Goal: Information Seeking & Learning: Learn about a topic

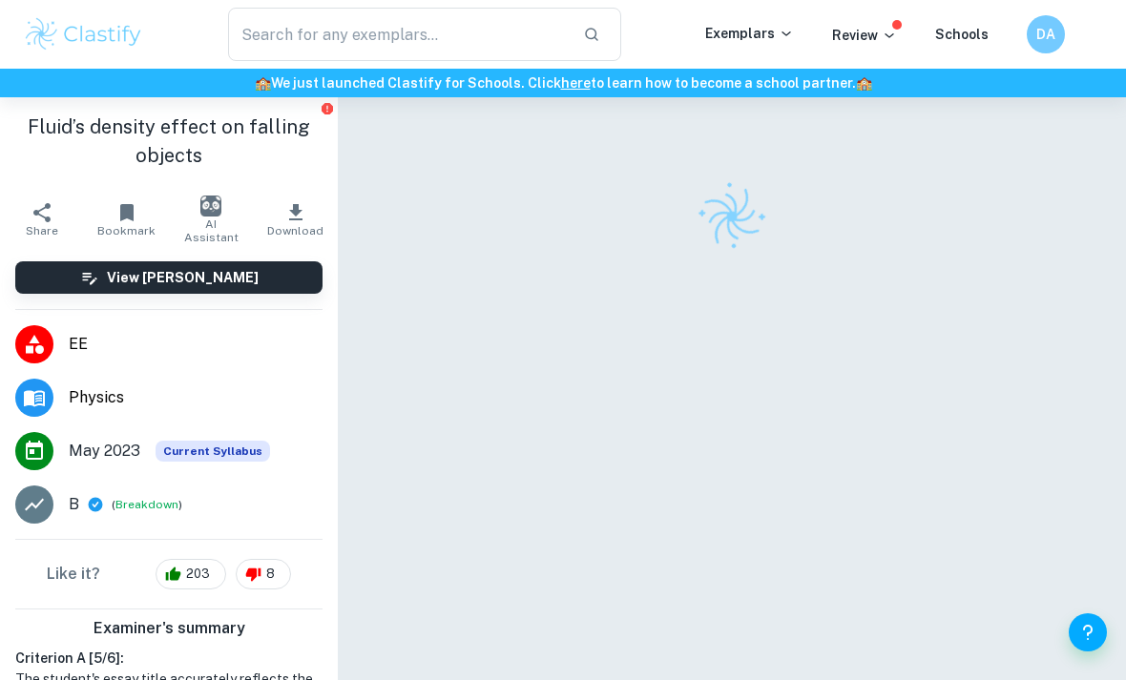
click at [109, 48] on img at bounding box center [83, 34] width 121 height 38
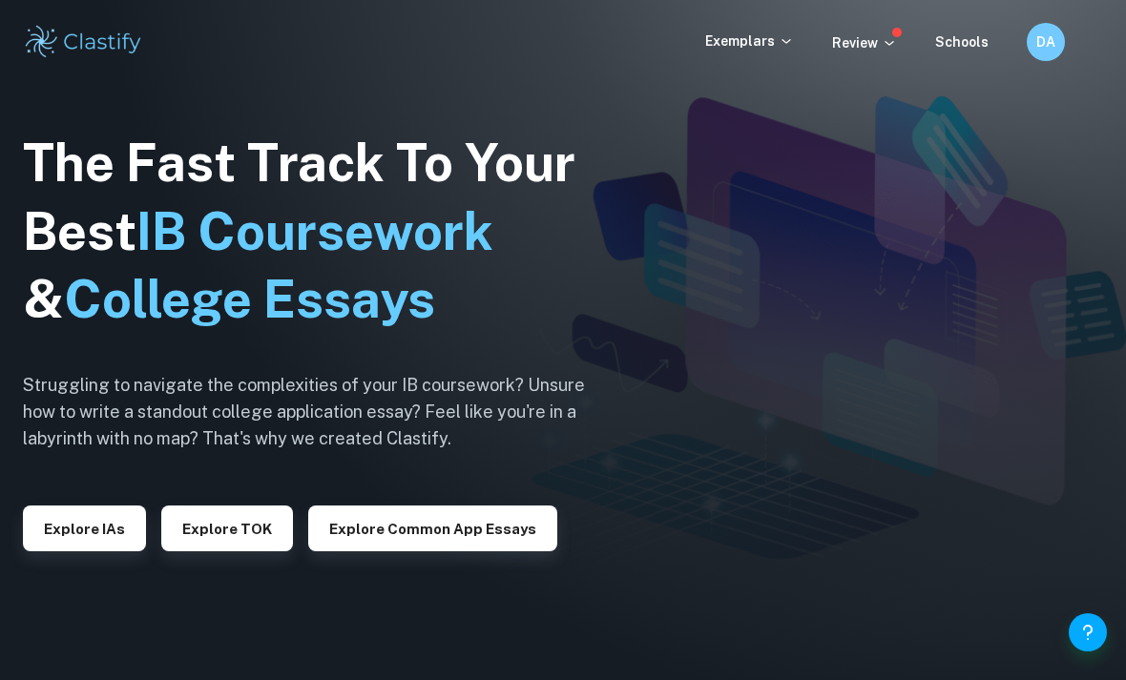
click at [749, 43] on p "Exemplars" at bounding box center [749, 41] width 89 height 21
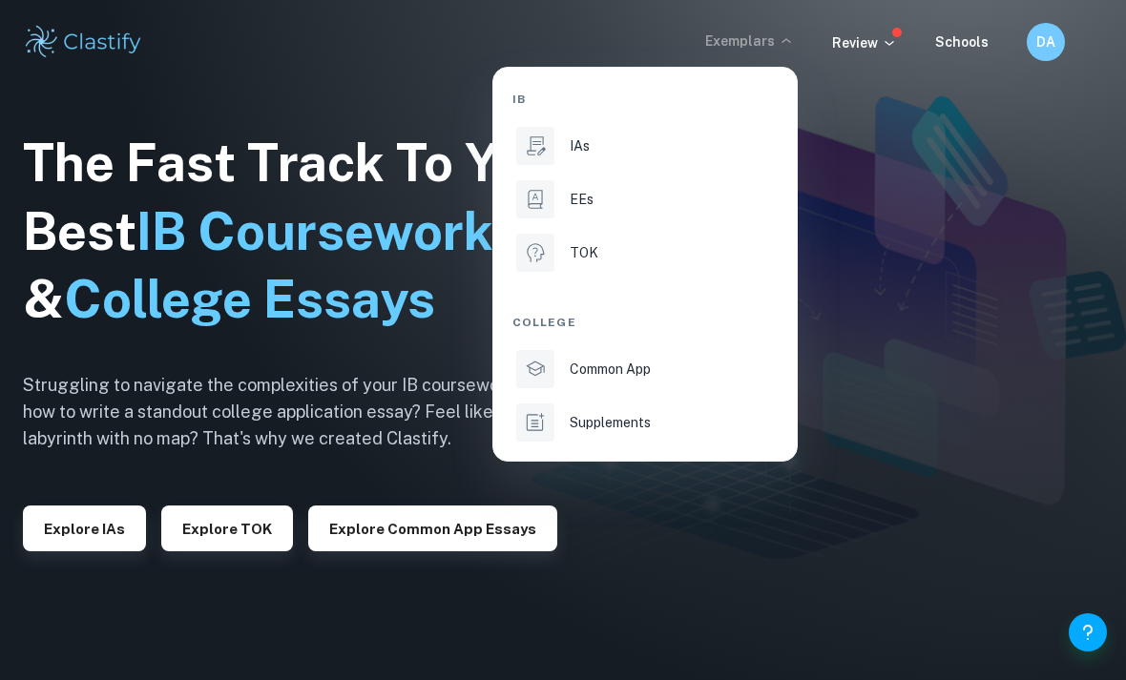
click at [646, 152] on div "IAs" at bounding box center [671, 145] width 204 height 21
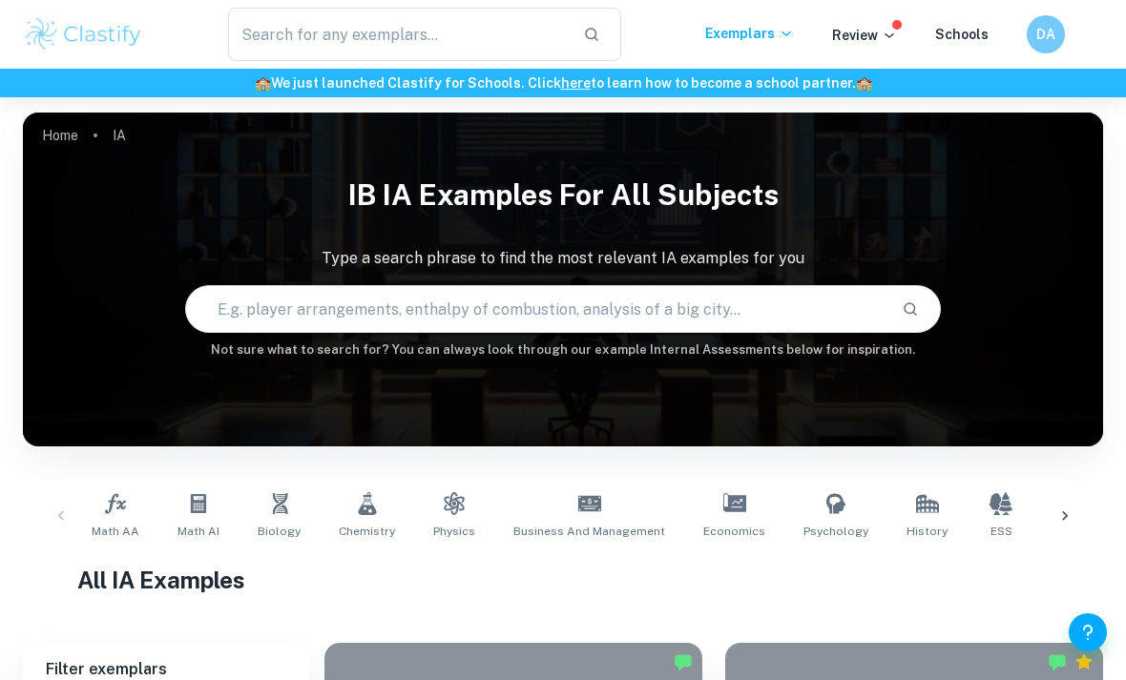
click at [271, 519] on link "Biology" at bounding box center [279, 516] width 58 height 63
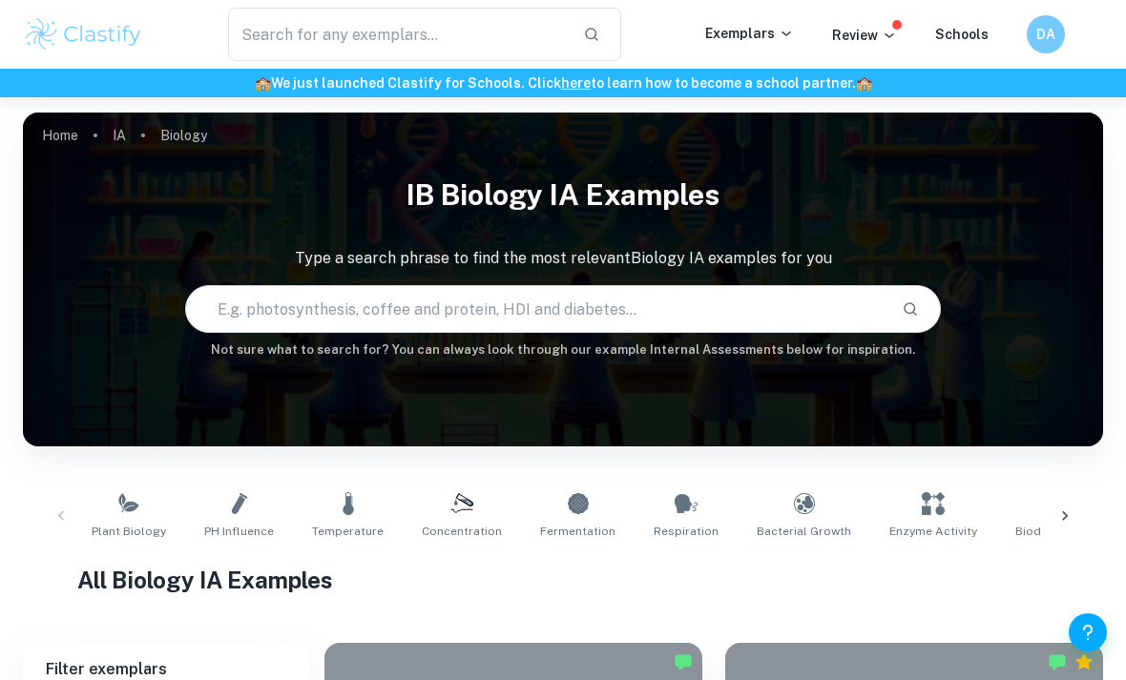
click at [305, 516] on link "Temperature" at bounding box center [347, 516] width 87 height 63
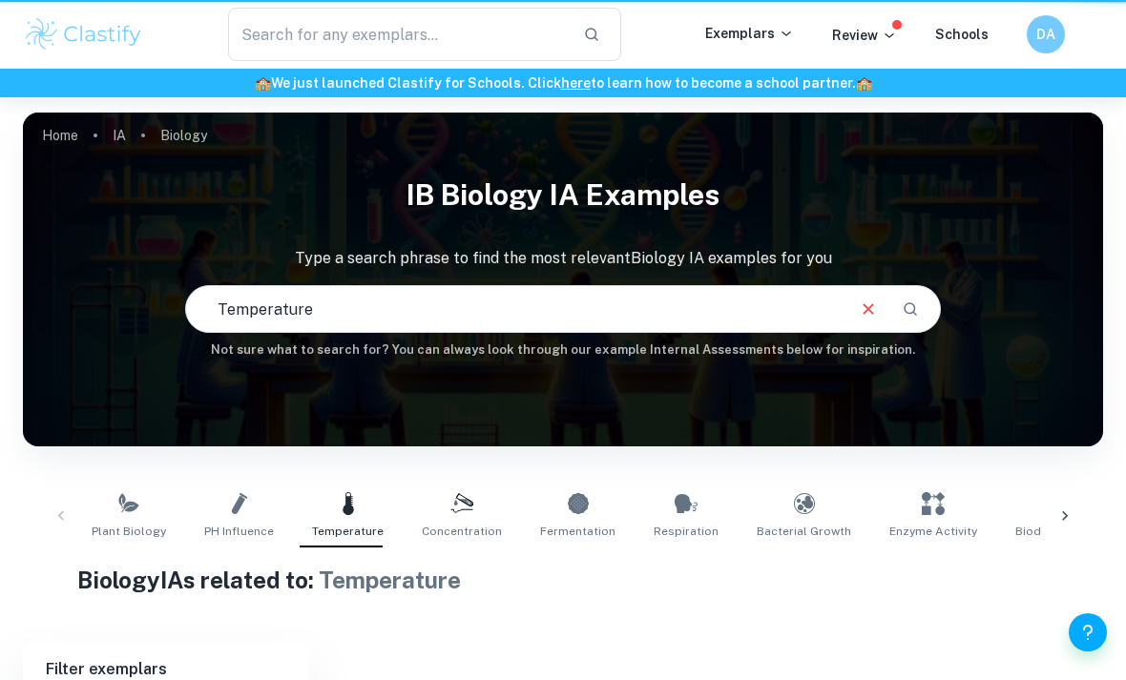
type input "Temperature"
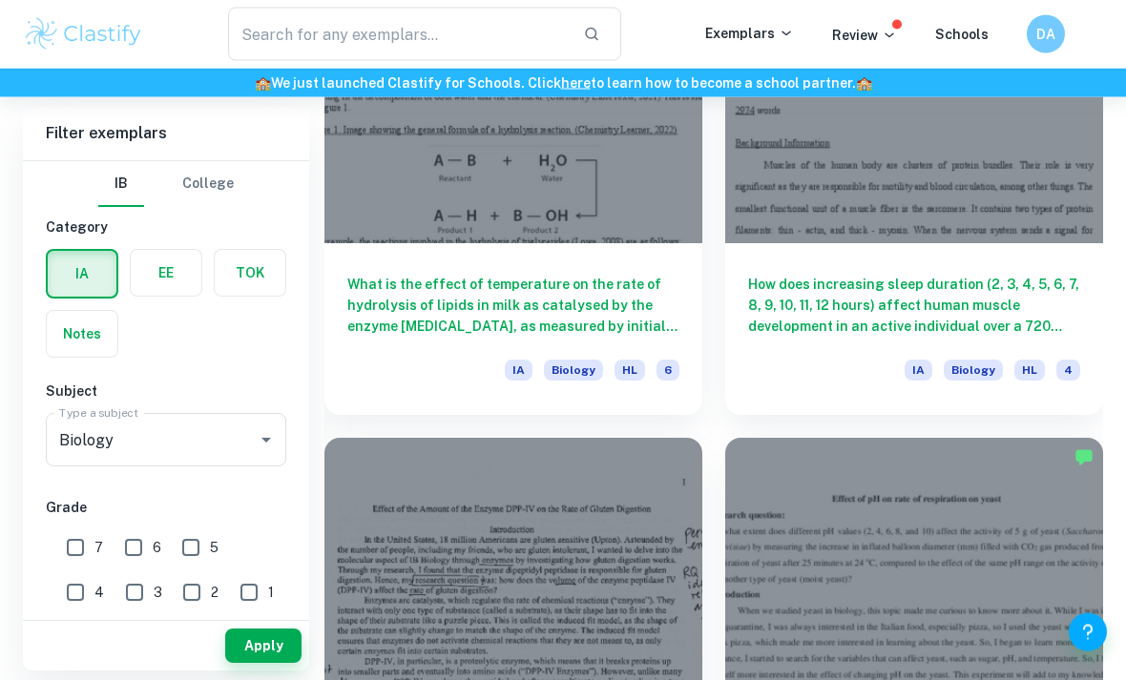
scroll to position [11674, 0]
click at [1060, 235] on div at bounding box center [914, 101] width 378 height 283
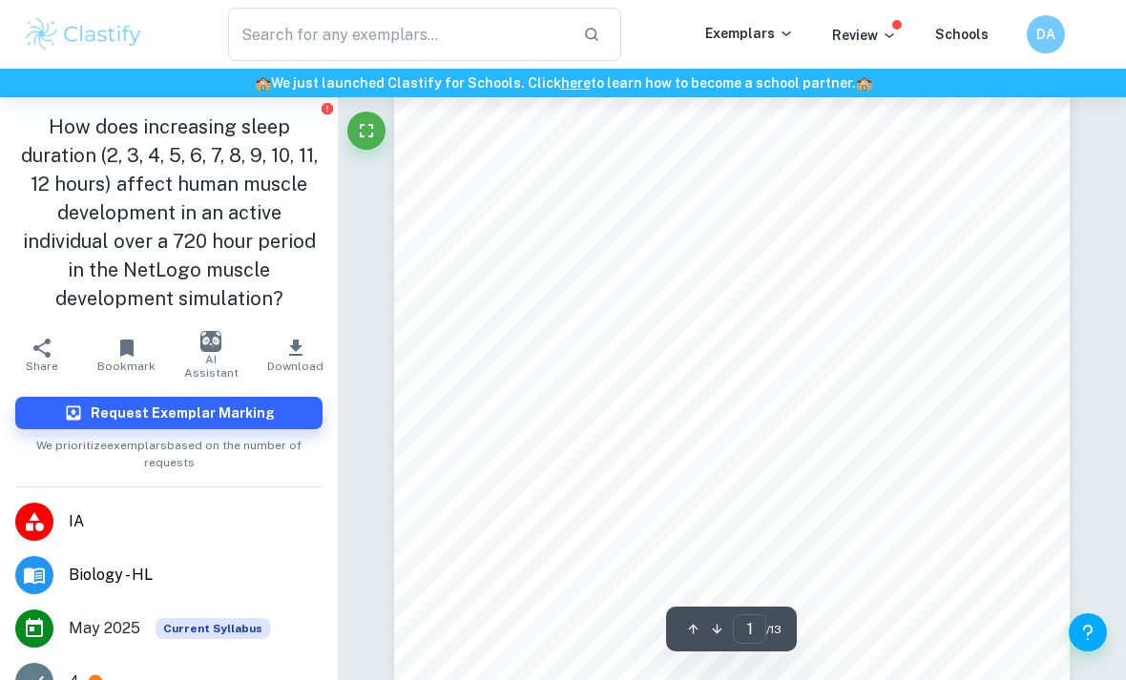
scroll to position [57, 0]
click at [679, 268] on div "Topic: A simulated investigation into the relation between sleep and muscle dev…" at bounding box center [731, 536] width 675 height 954
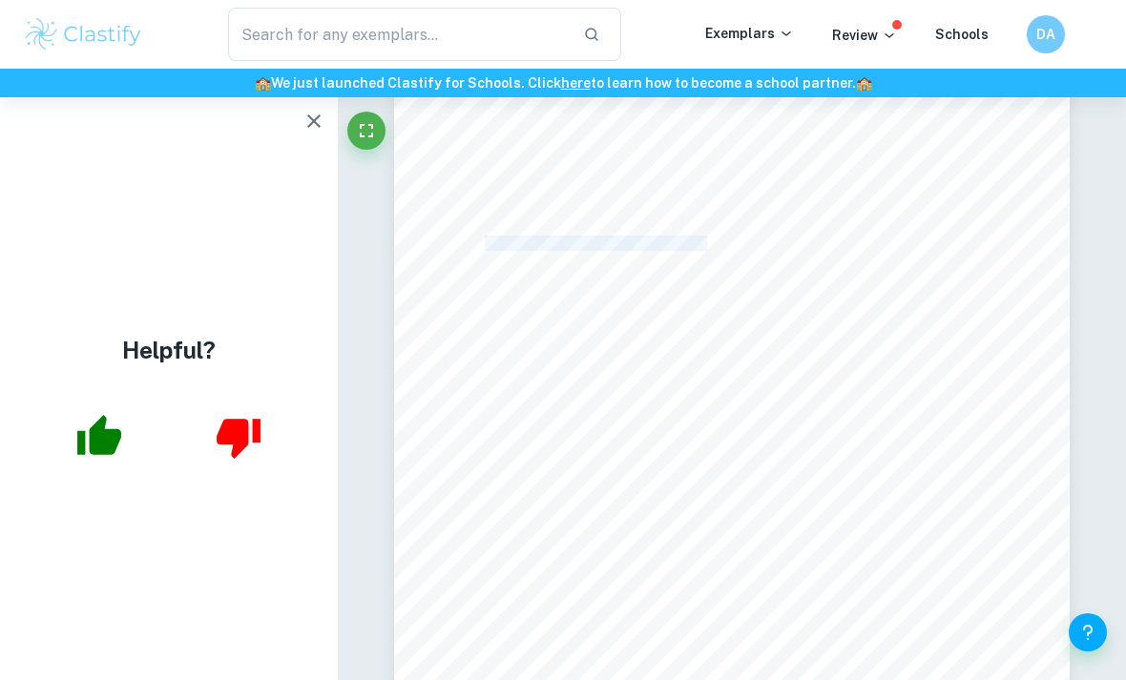
scroll to position [0, 0]
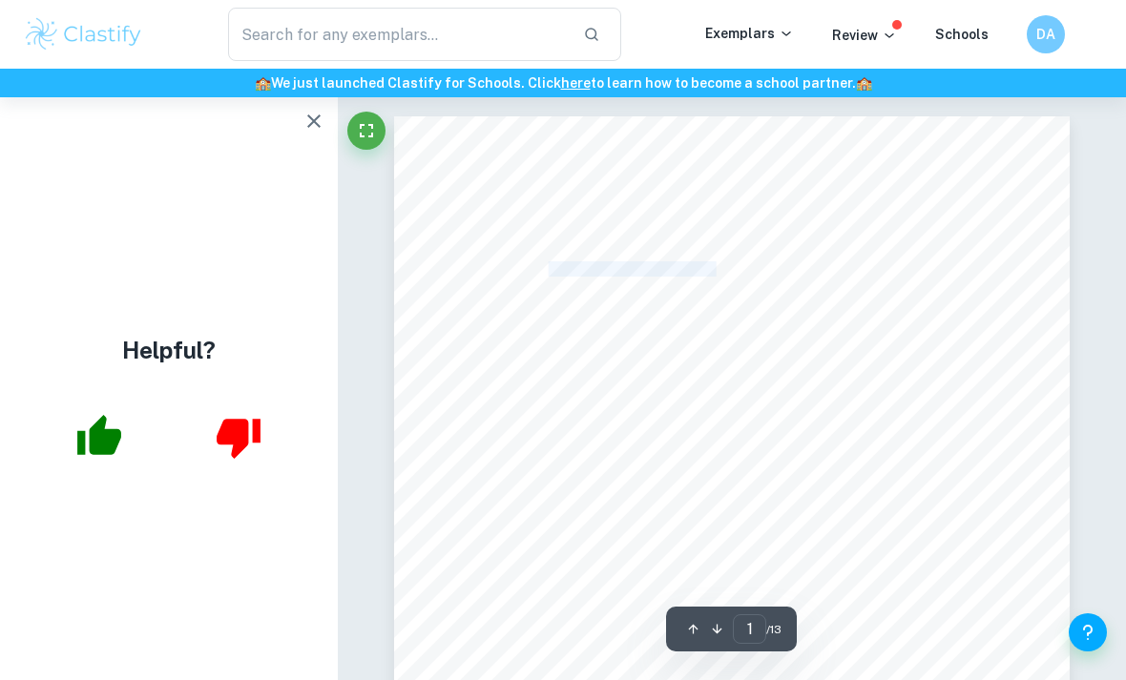
click at [711, 309] on div at bounding box center [731, 593] width 675 height 954
click at [711, 308] on div "Topic: A simulated investigation into the relation between sleep and muscle dev…" at bounding box center [731, 593] width 675 height 954
click at [769, 288] on div "Topic: A simulated investigation into the relation between sleep and muscle dev…" at bounding box center [731, 593] width 675 height 954
click at [769, 287] on div "Topic: A simulated investigation into the relation between sleep and muscle dev…" at bounding box center [731, 593] width 675 height 954
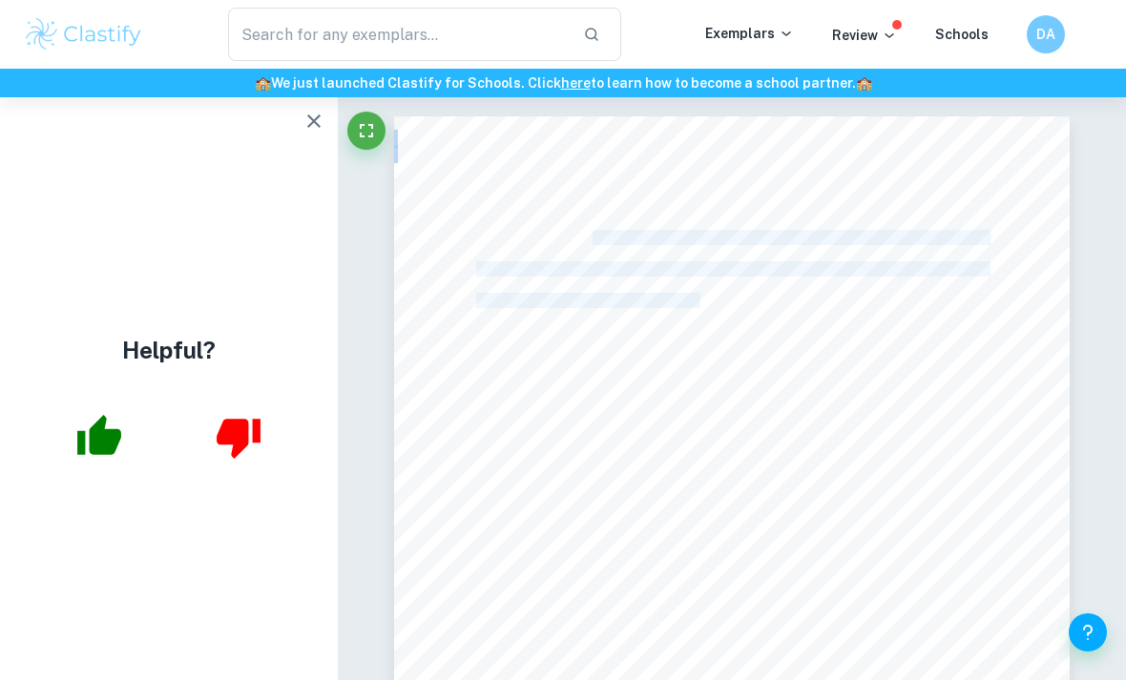
copy div "How does increasing sleep duration (2, 3, 4, 5, 6, 7, 8, 9, 10, 11, 12 hours) a…"
